Goal: Task Accomplishment & Management: Use online tool/utility

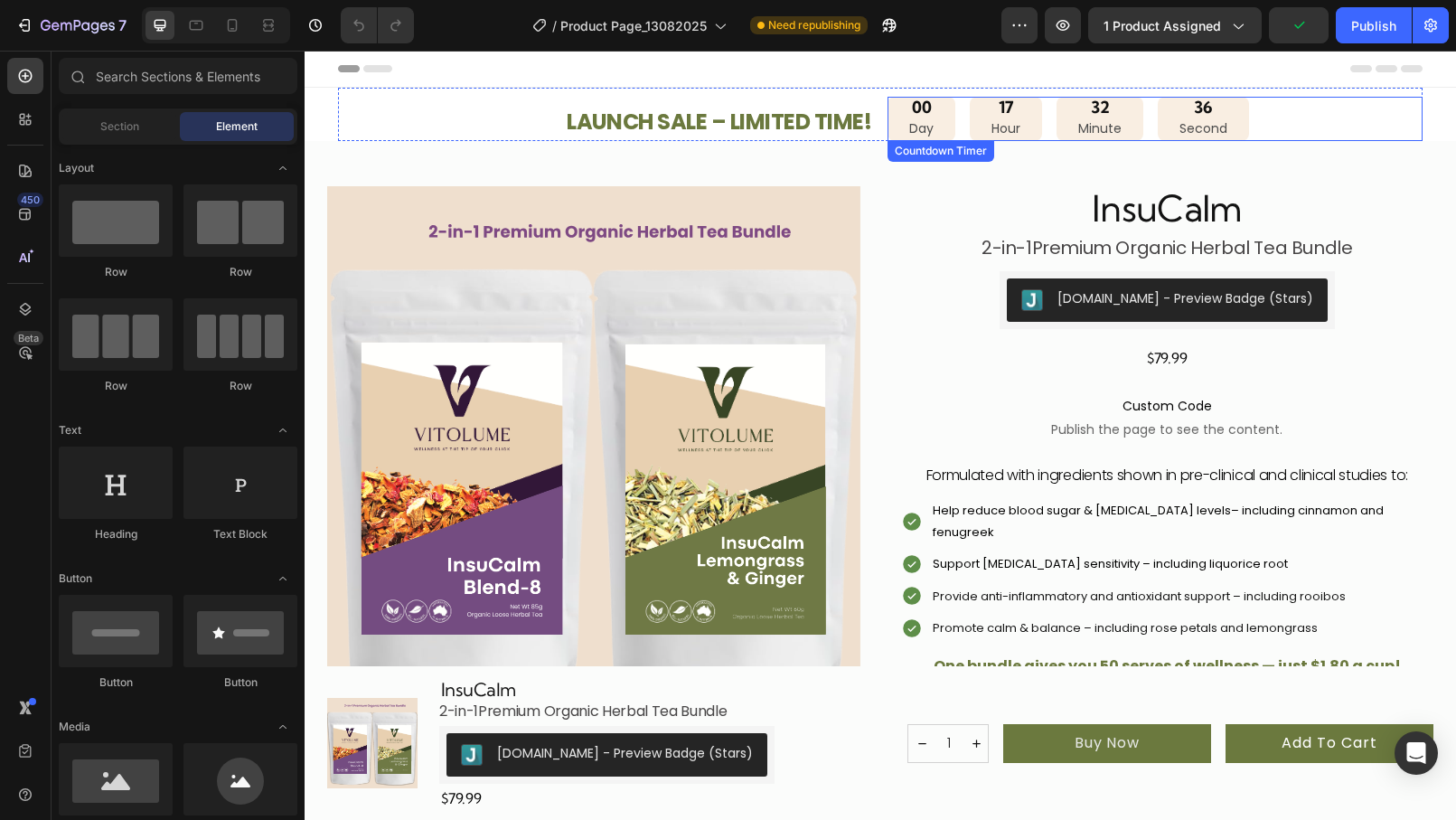
click at [1254, 119] on div "00 Day 17 Hour 32 Minute 36 Second" at bounding box center [1155, 118] width 535 height 44
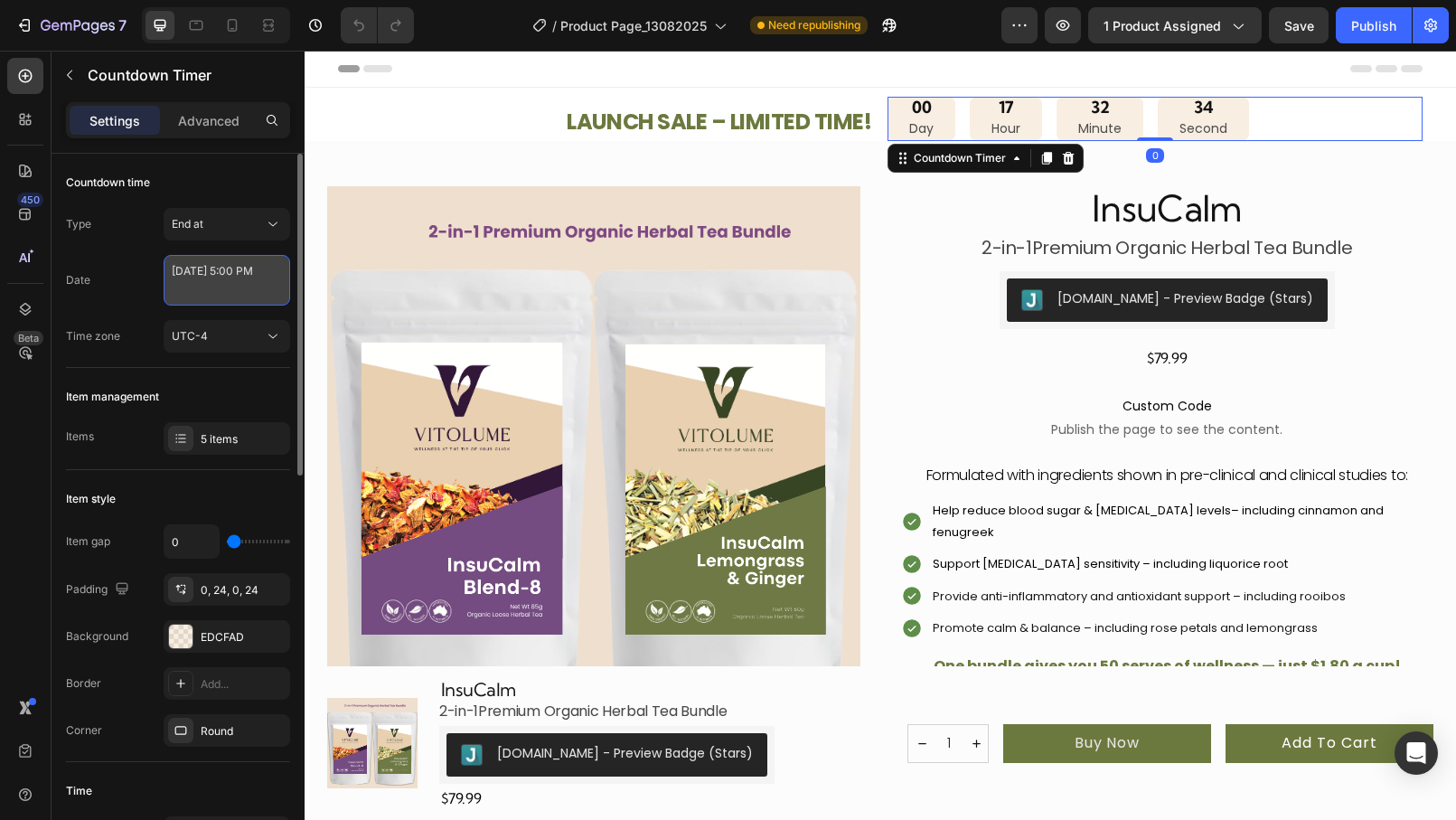
click at [232, 291] on textarea "[DATE] 5:00 PM" at bounding box center [226, 280] width 126 height 51
select select "17"
select select "false"
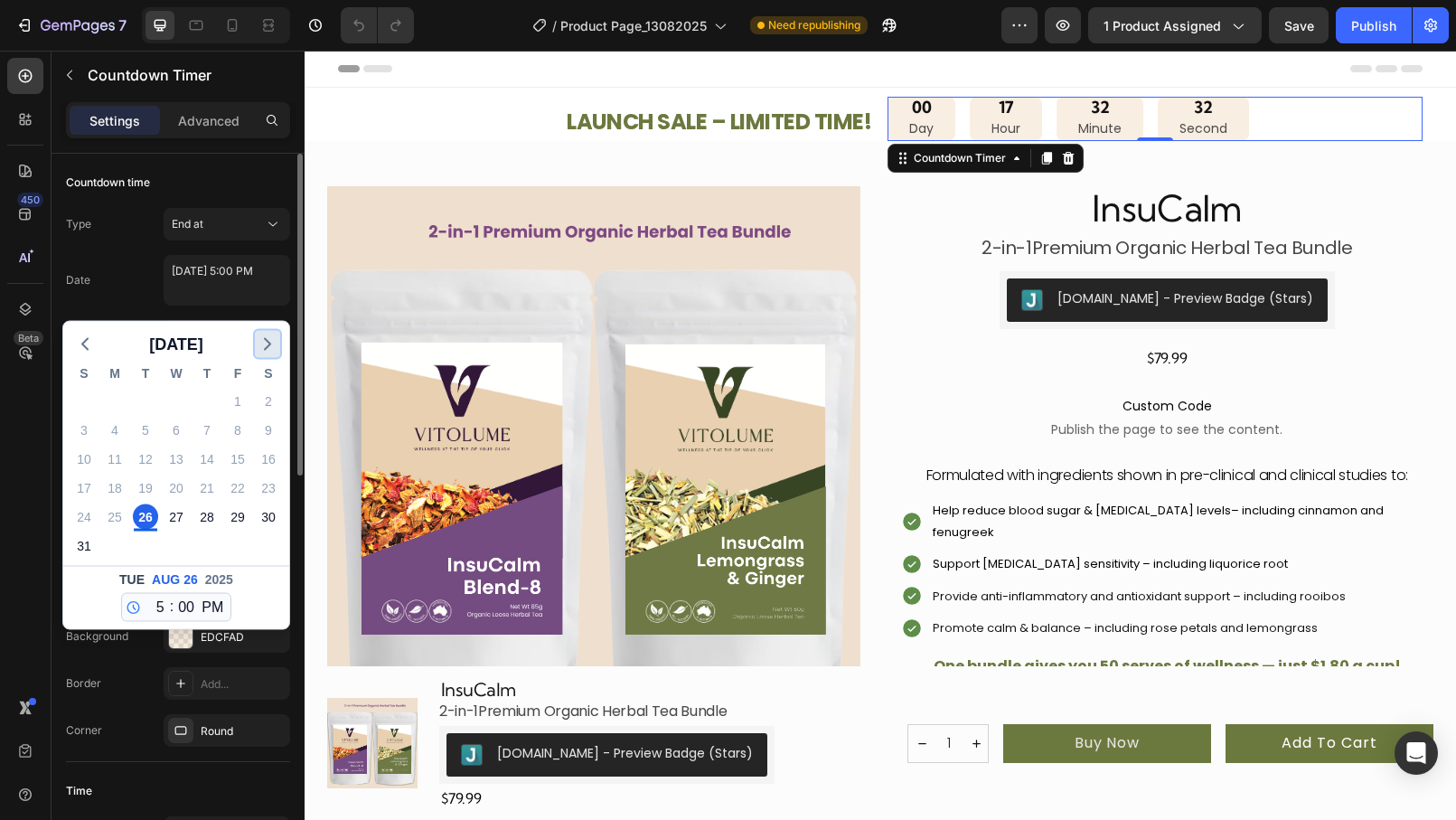
click at [267, 346] on polyline "button" at bounding box center [267, 344] width 5 height 11
click at [178, 398] on div "3" at bounding box center [175, 400] width 25 height 25
type textarea "[DATE] 5:00 PM"
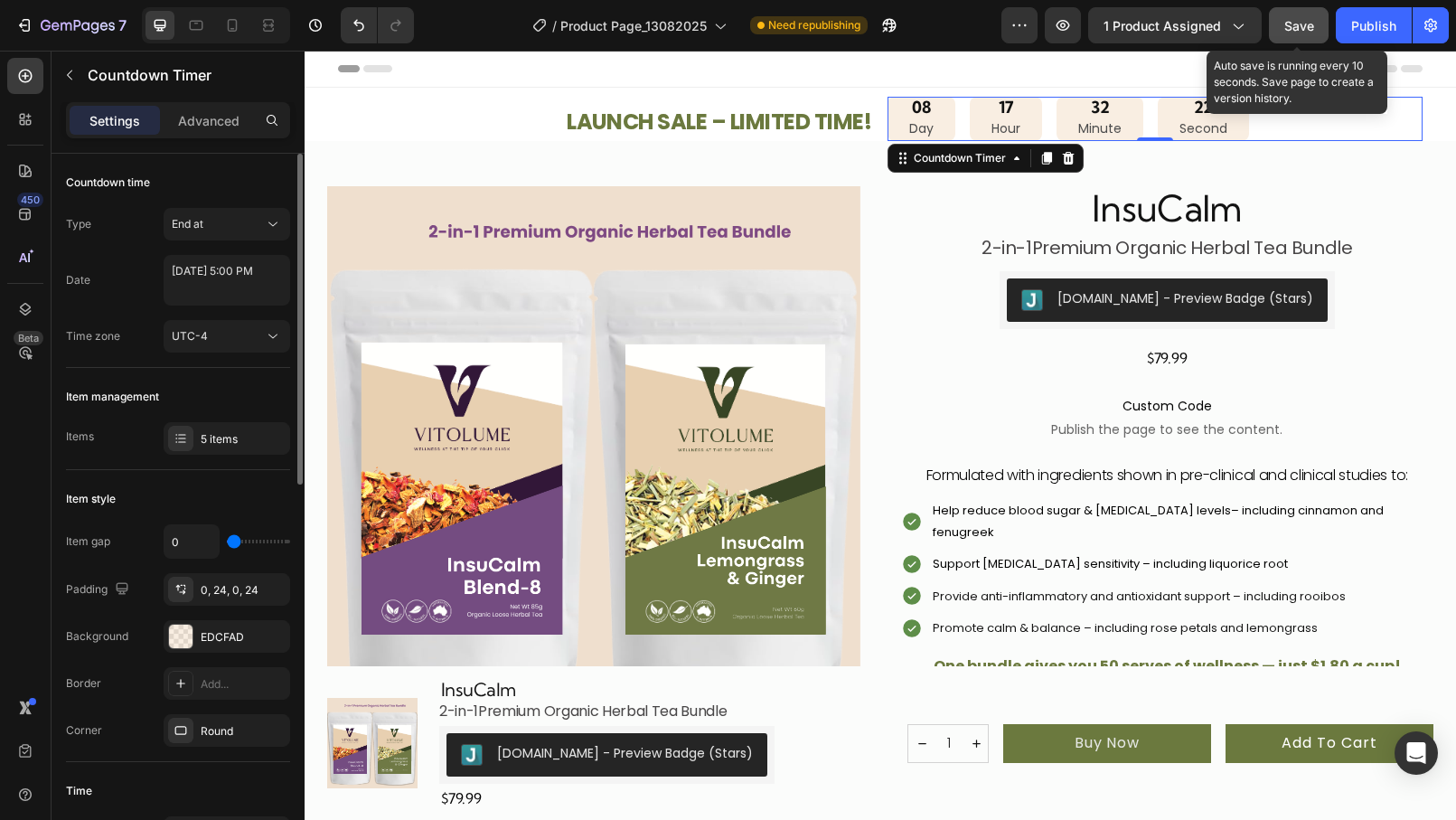
click at [1303, 30] on span "Save" at bounding box center [1299, 25] width 30 height 15
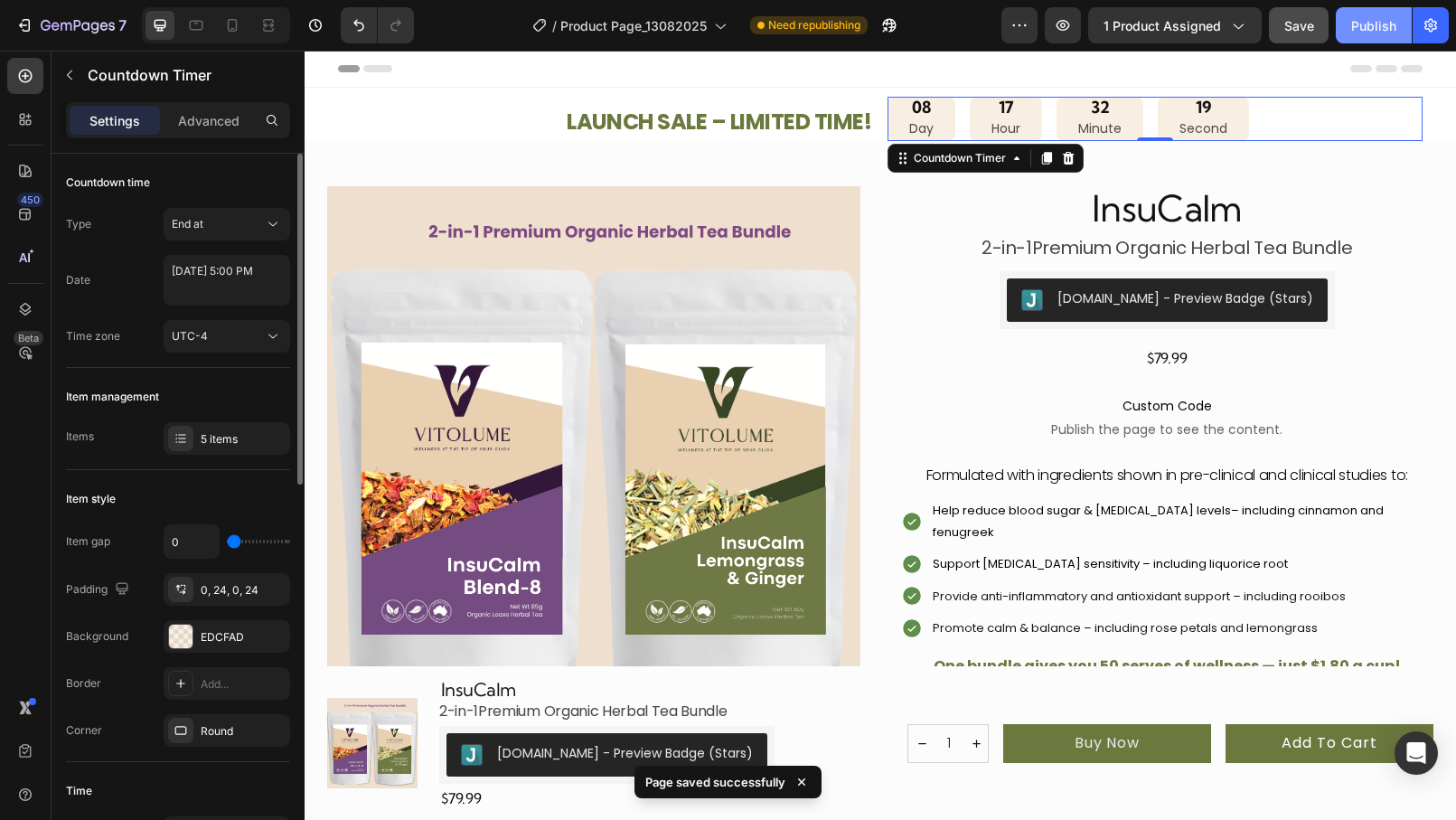
click at [1369, 30] on div "Publish" at bounding box center [1373, 25] width 45 height 19
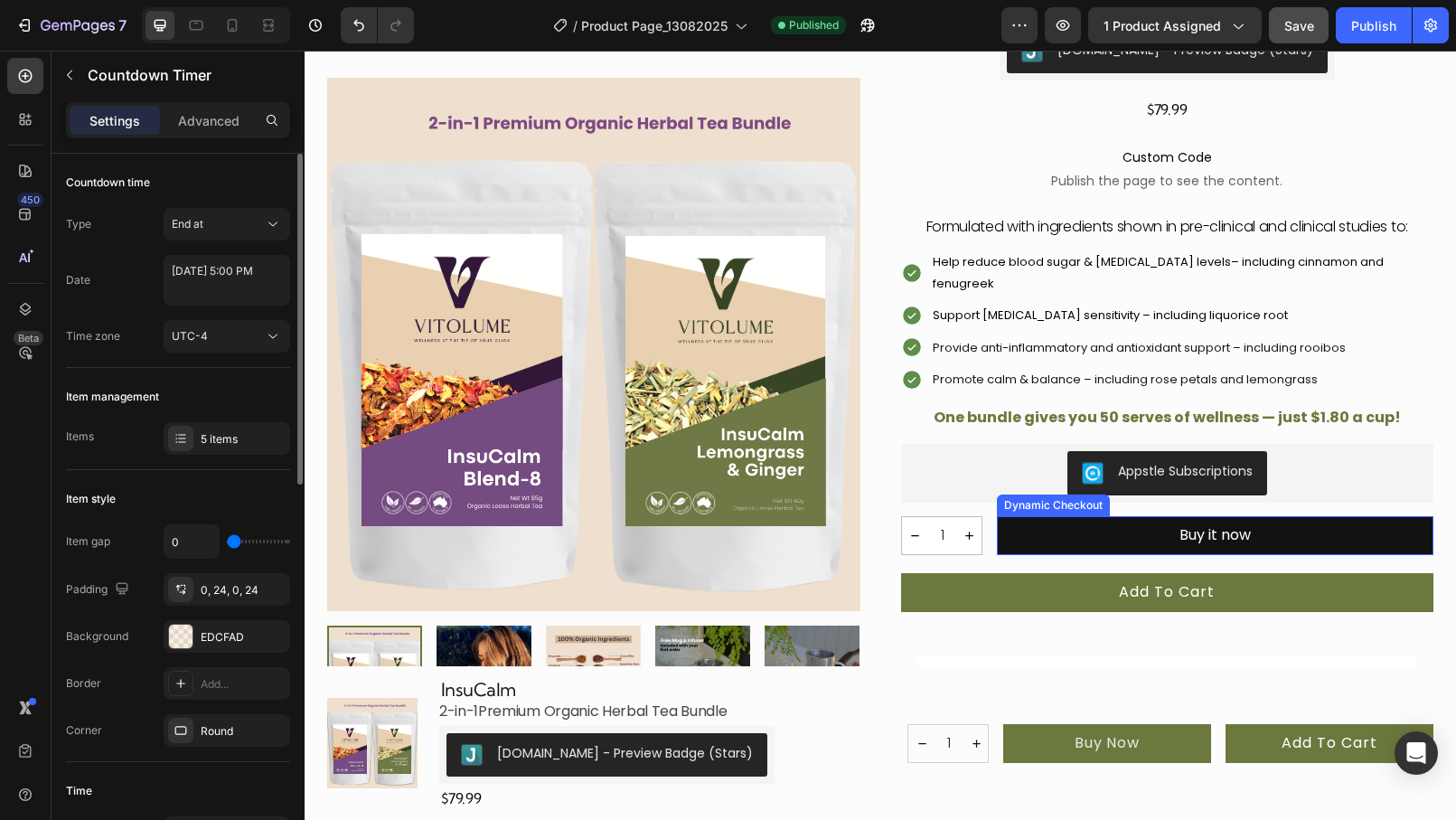
scroll to position [251, 0]
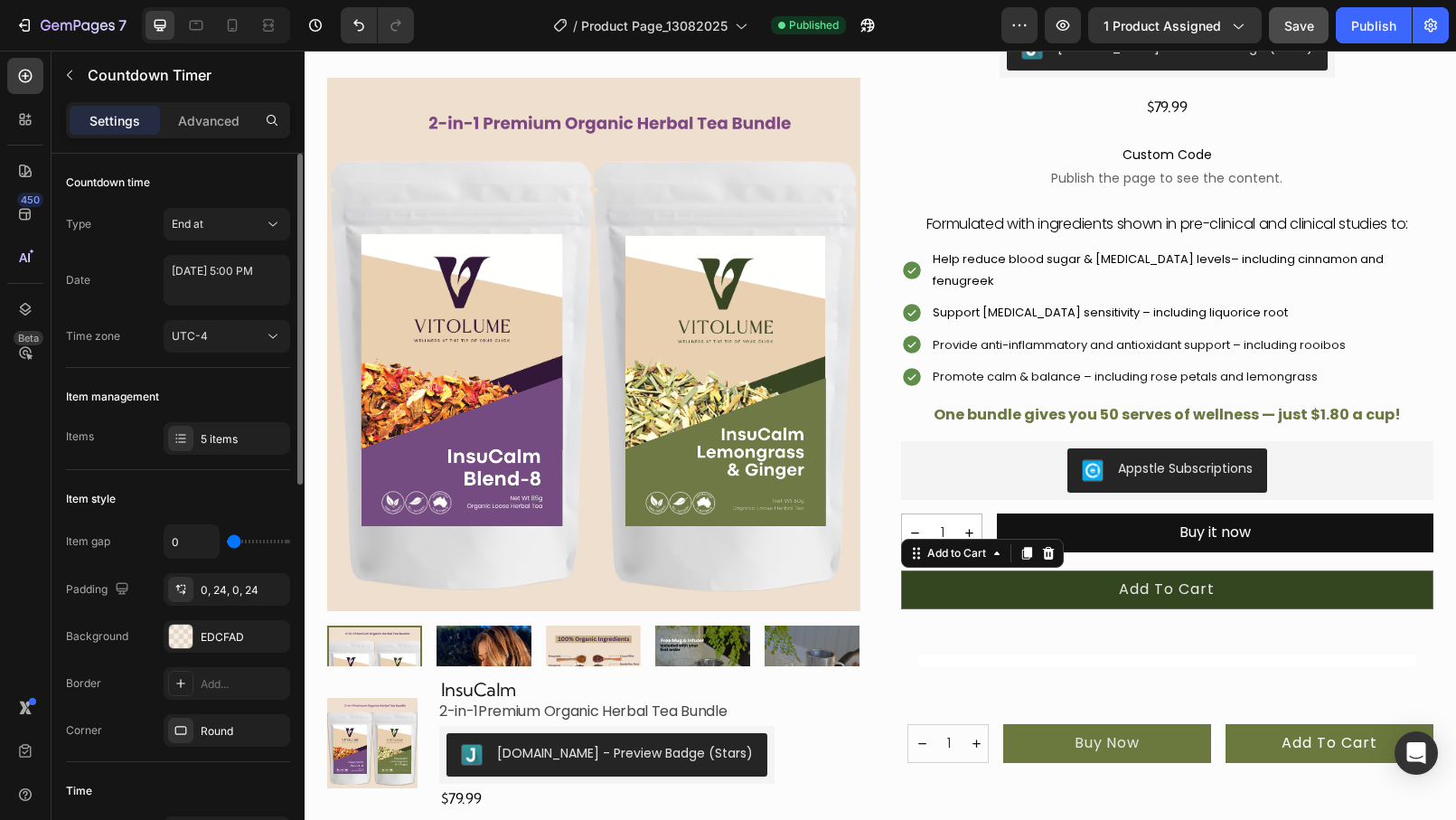
click at [1099, 570] on button "Add to cart" at bounding box center [1167, 589] width 533 height 39
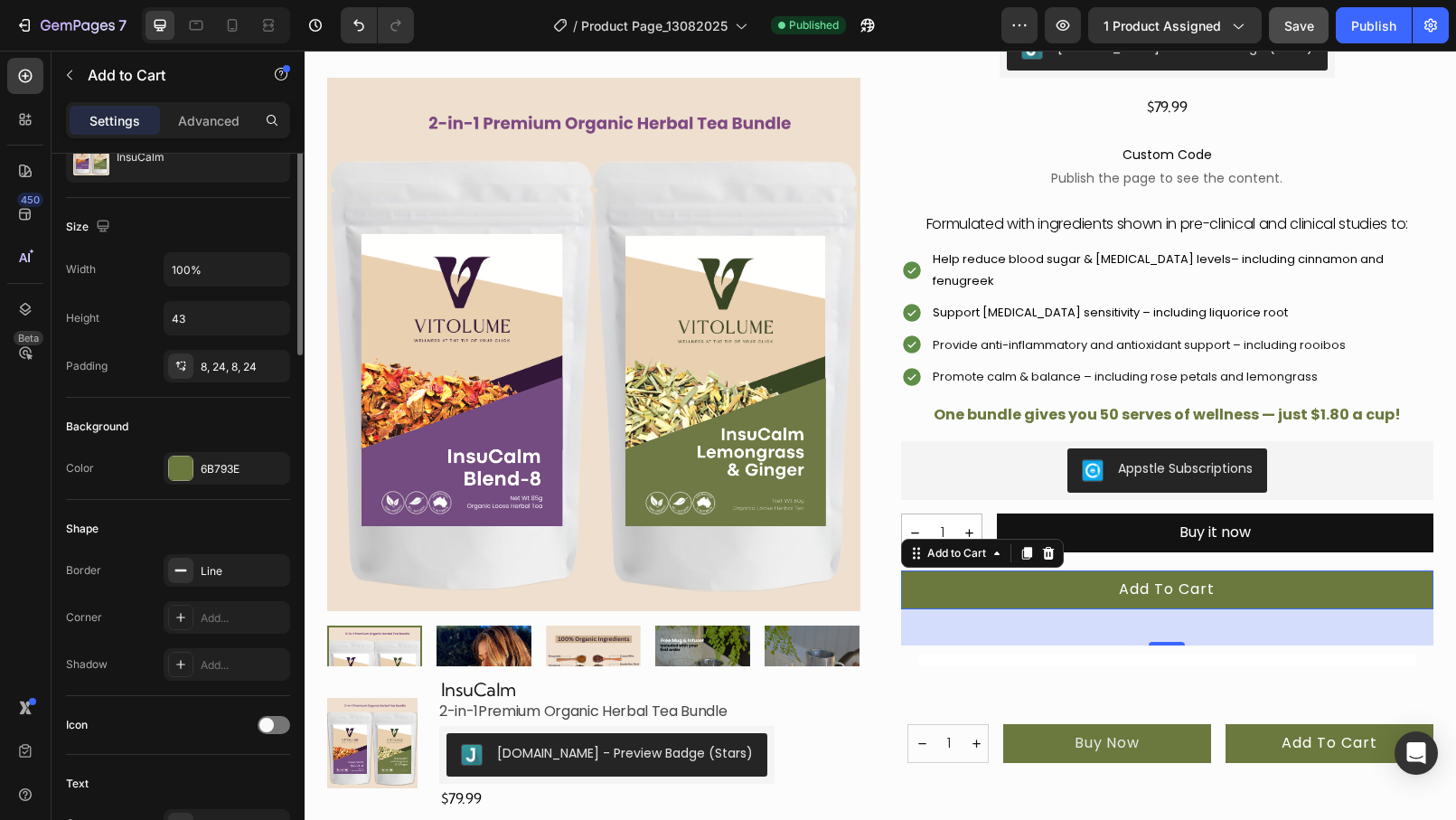
scroll to position [0, 0]
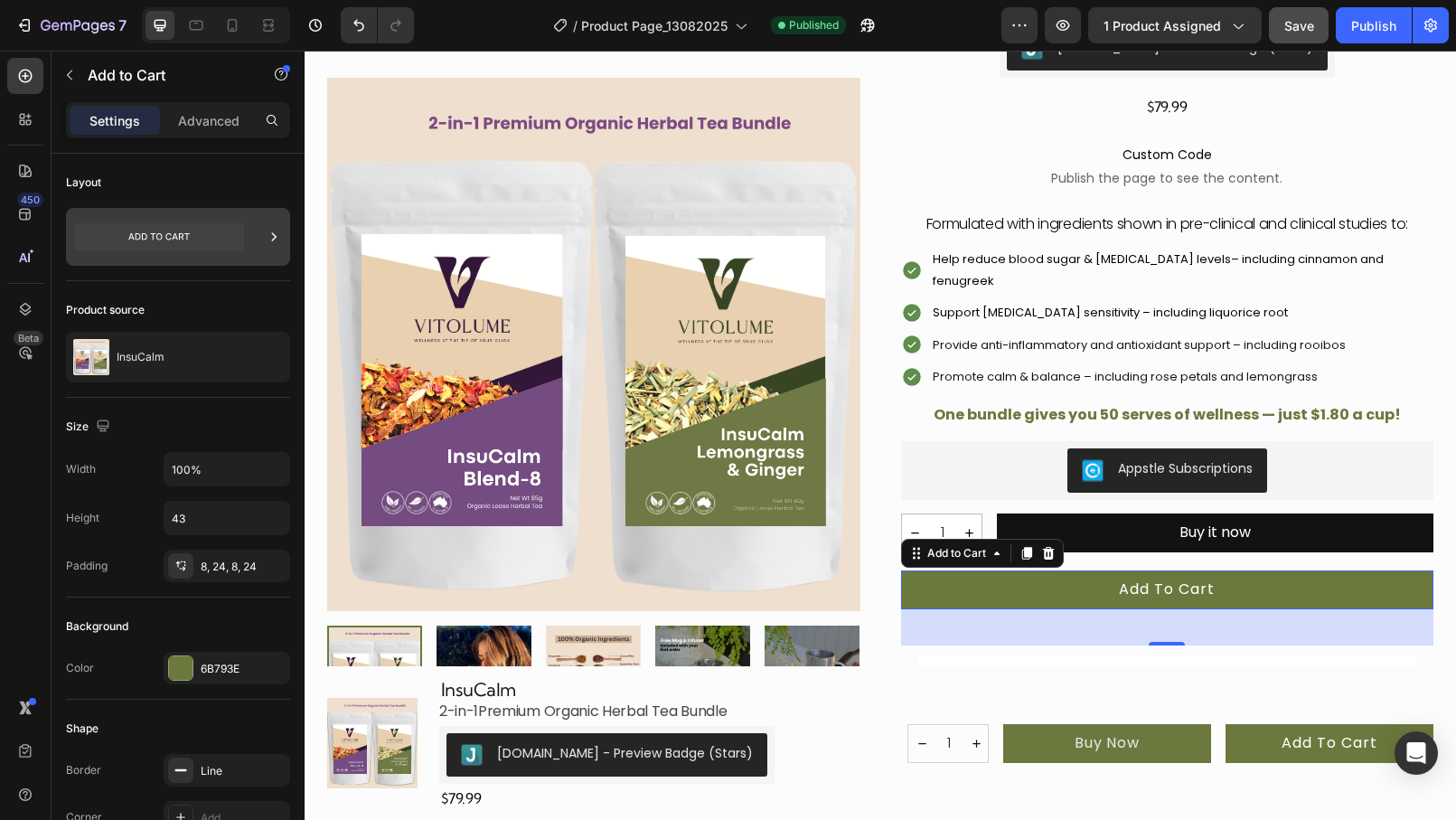
click at [276, 239] on icon at bounding box center [274, 237] width 18 height 18
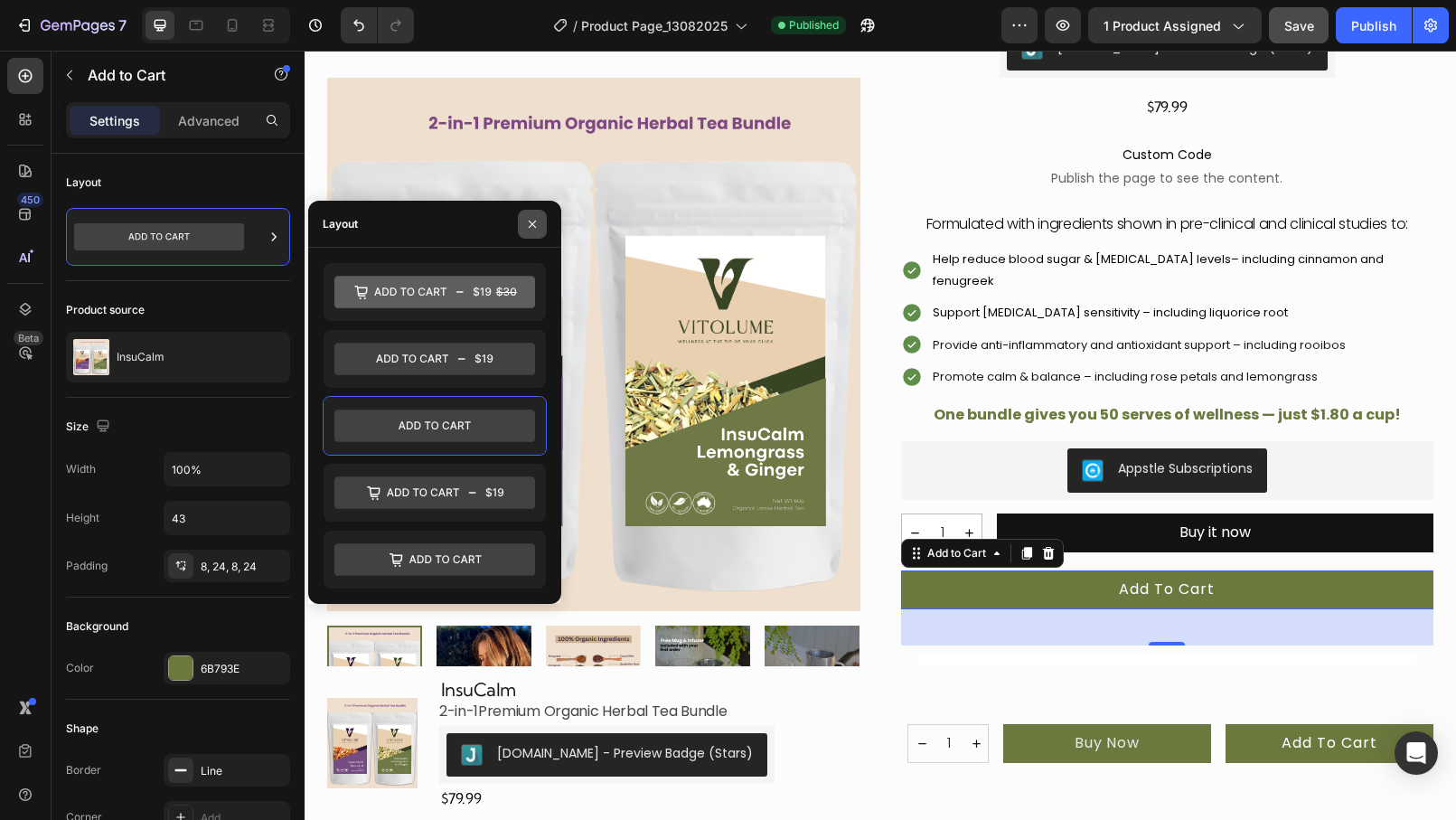
click at [533, 225] on icon "button" at bounding box center [531, 223] width 7 height 7
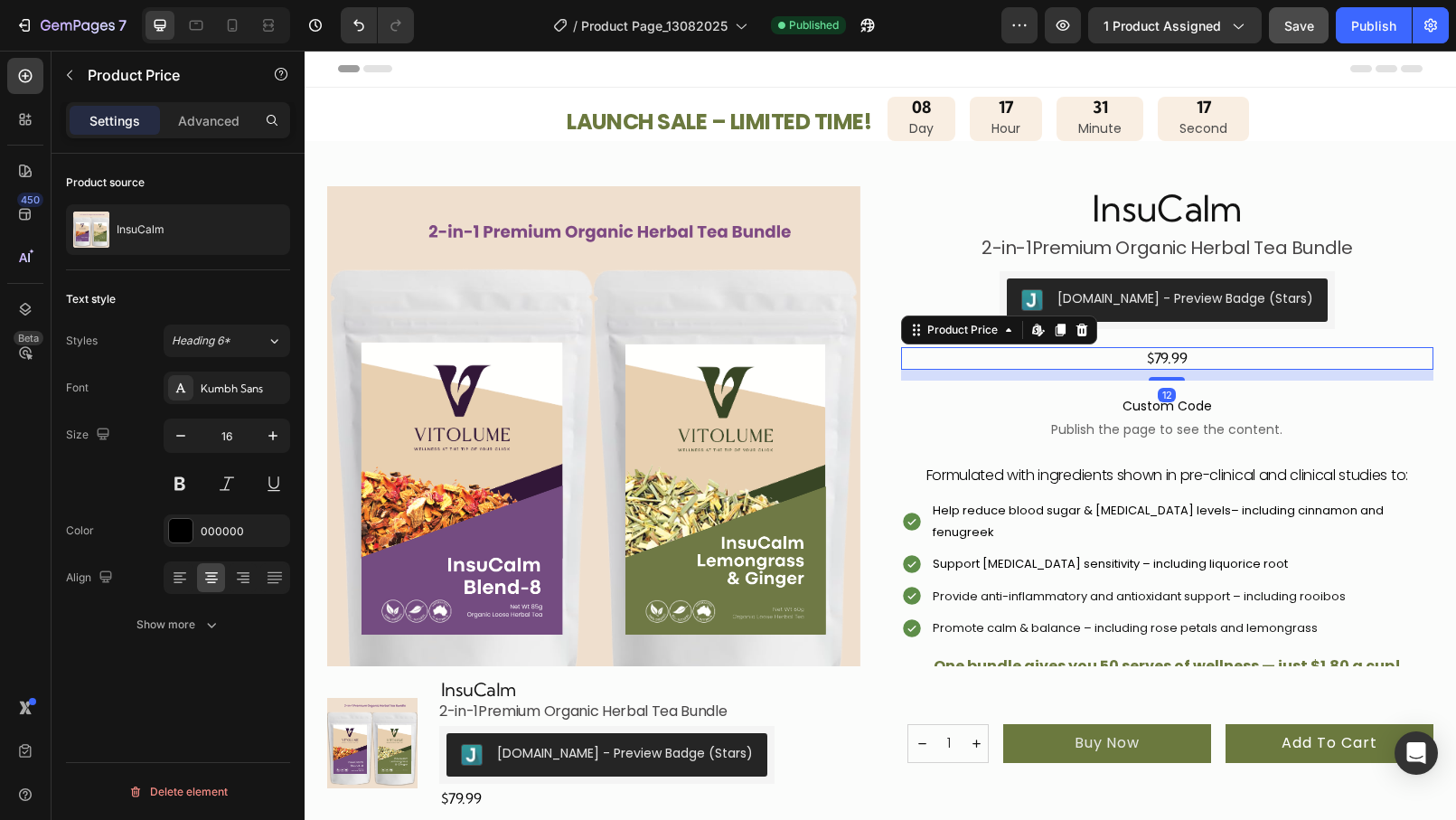
click at [1220, 356] on div "$79.99" at bounding box center [1167, 358] width 533 height 22
click at [71, 26] on icon "button" at bounding box center [66, 27] width 11 height 8
